Goal: Go to known website: Access a specific website the user already knows

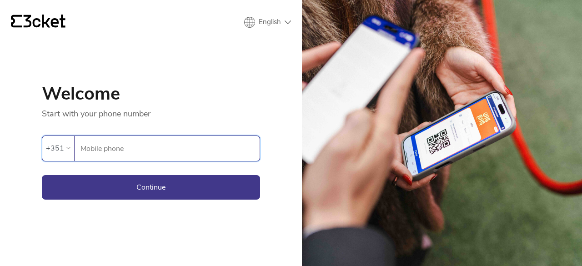
type input "913571420"
click at [193, 183] on button "Continue" at bounding box center [151, 187] width 218 height 25
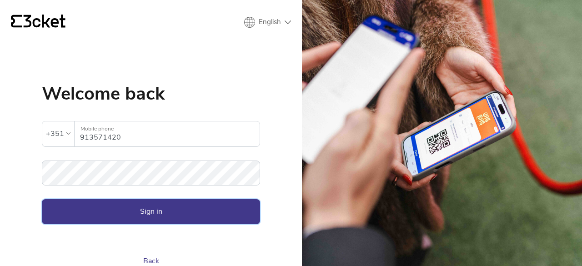
click at [209, 214] on button "Sign in" at bounding box center [151, 211] width 218 height 25
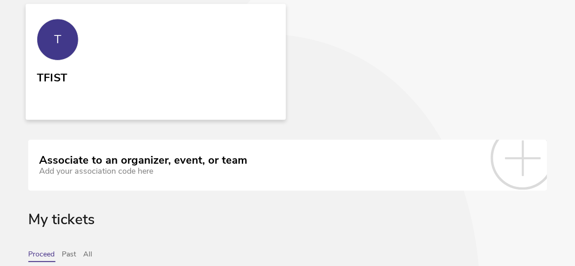
scroll to position [95, 0]
click at [75, 73] on link "T TFIST" at bounding box center [155, 61] width 260 height 116
